Goal: Information Seeking & Learning: Get advice/opinions

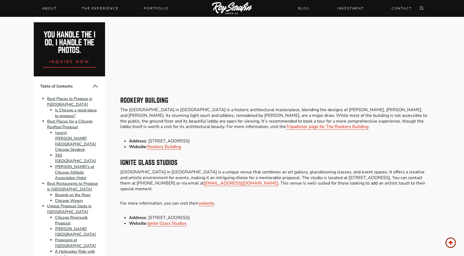
scroll to position [3558, 0]
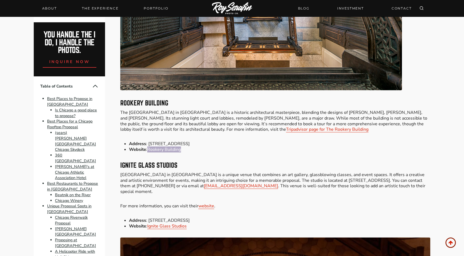
click at [156, 147] on link "Rookery Building" at bounding box center [164, 150] width 34 height 6
click at [286, 127] on link "Tripadvisor page for The Rookery Building" at bounding box center [327, 130] width 82 height 6
drag, startPoint x: 120, startPoint y: 100, endPoint x: 185, endPoint y: 100, distance: 64.2
click at [185, 110] on p "The Rookery Building in Chicago is a historic architectural masterpiece, blendi…" at bounding box center [275, 121] width 310 height 23
copy p "The Rookery Building in Chicago"
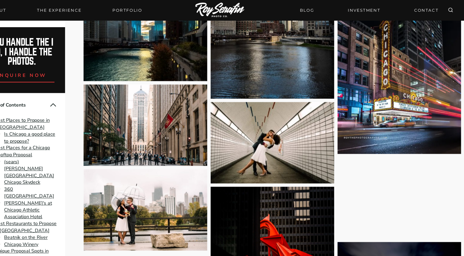
scroll to position [5098, 0]
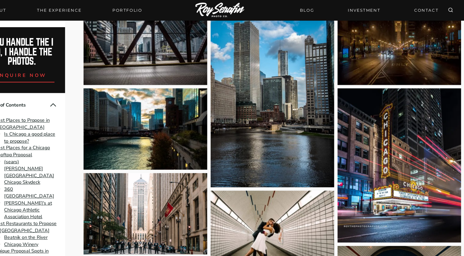
click at [179, 174] on img at bounding box center [171, 175] width 102 height 67
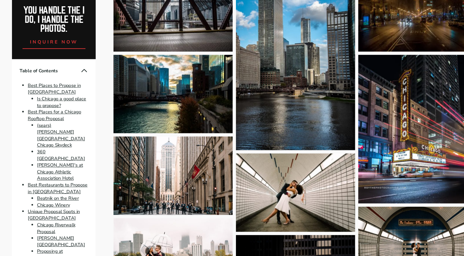
click at [182, 165] on img at bounding box center [171, 175] width 102 height 67
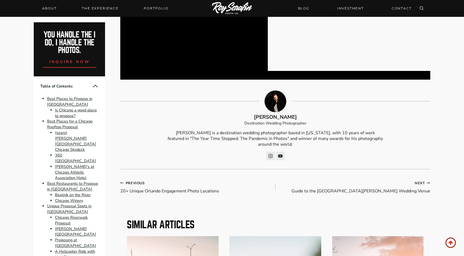
scroll to position [5866, 0]
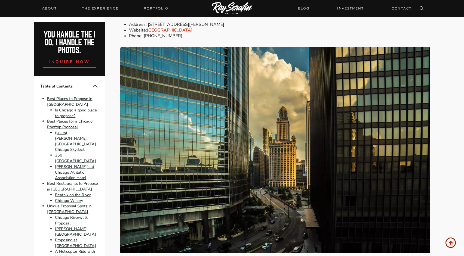
scroll to position [2713, 0]
